Goal: Feedback & Contribution: Leave review/rating

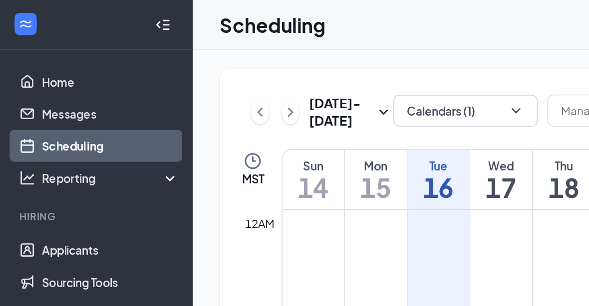
scroll to position [627, 0]
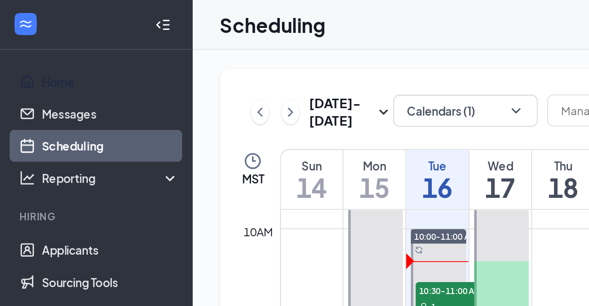
click at [51, 52] on link "Home" at bounding box center [68, 51] width 85 height 20
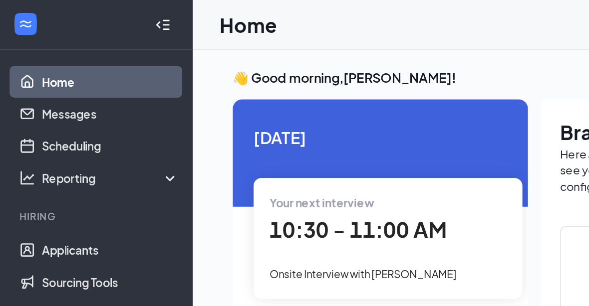
click at [215, 149] on span "10:30 - 11:00 AM" at bounding box center [223, 143] width 110 height 16
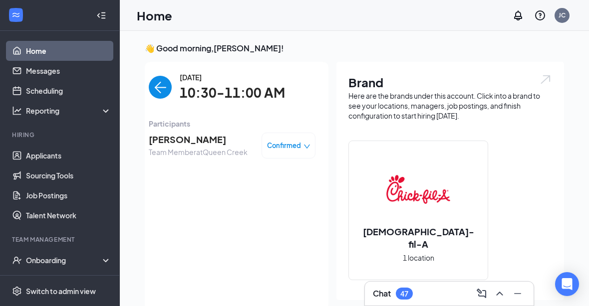
click at [234, 139] on span "[PERSON_NAME]" at bounding box center [198, 140] width 99 height 14
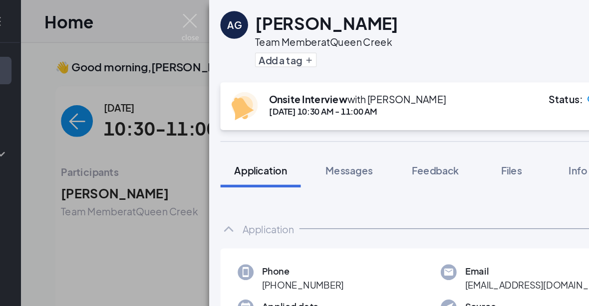
click at [401, 121] on span "Feedback" at bounding box center [418, 122] width 34 height 9
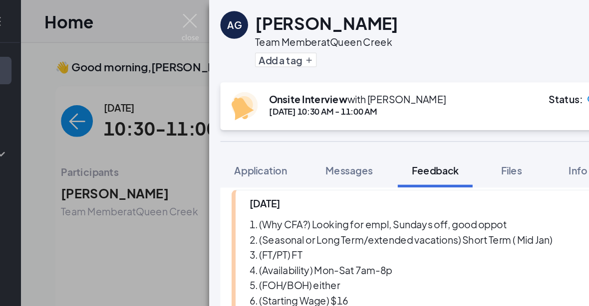
scroll to position [81, 0]
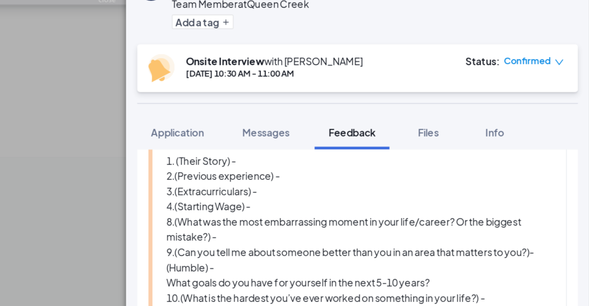
scroll to position [109, 0]
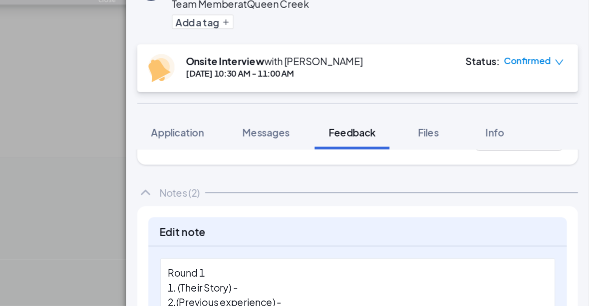
scroll to position [21, 0]
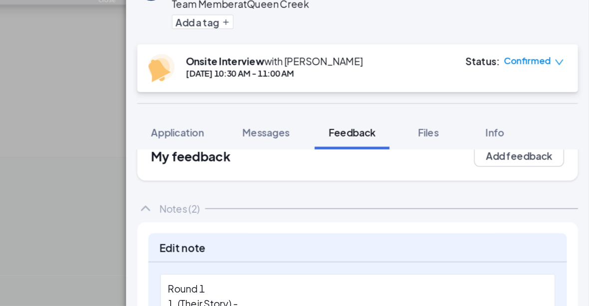
click at [366, 251] on div "2.(Previous experience) -" at bounding box center [421, 256] width 273 height 10
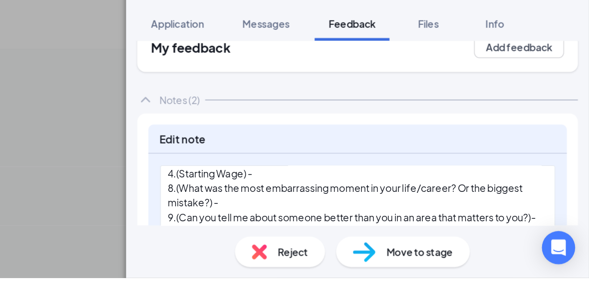
scroll to position [45, 0]
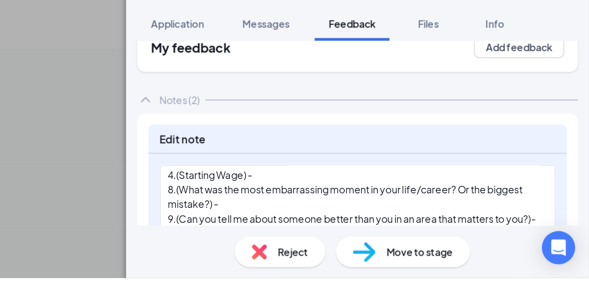
click at [285, 237] on div "8.(What was the most embarrassing moment in your life/career? Or the biggest mi…" at bounding box center [421, 247] width 273 height 21
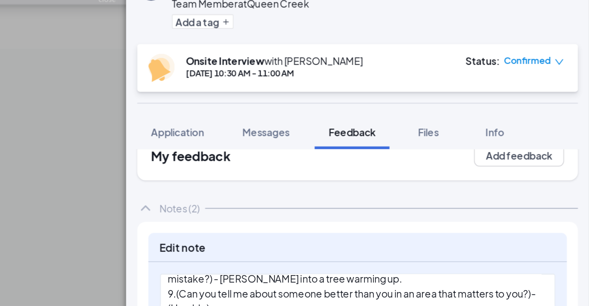
scroll to position [63, 0]
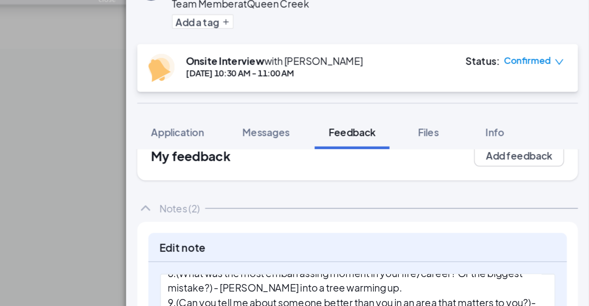
click at [393, 240] on div "9.(Can you tell me about someone better than you in an area that matters to you…" at bounding box center [421, 245] width 273 height 10
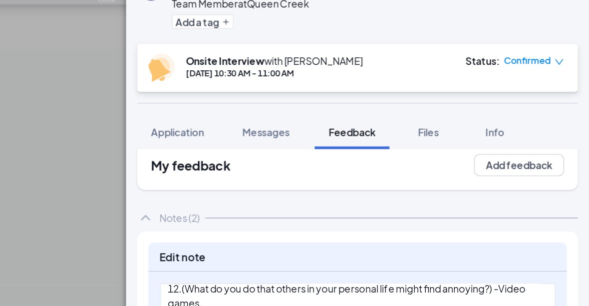
scroll to position [13, 0]
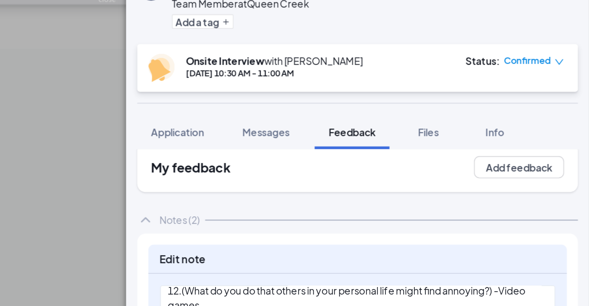
click at [324, 288] on button "Save" at bounding box center [344, 296] width 40 height 16
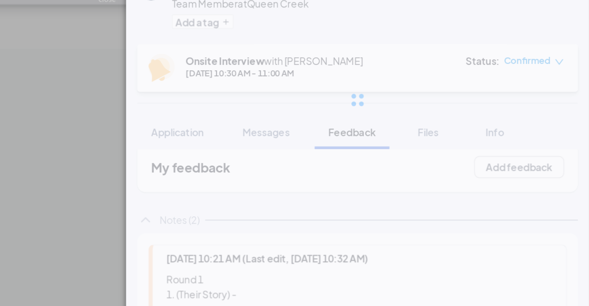
scroll to position [248, 0]
